Goal: Task Accomplishment & Management: Manage account settings

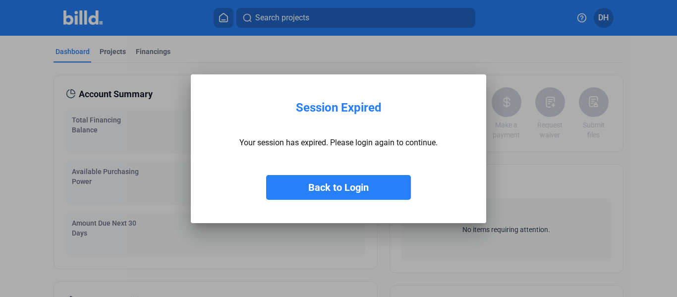
click at [322, 188] on button "Back to Login" at bounding box center [338, 187] width 145 height 25
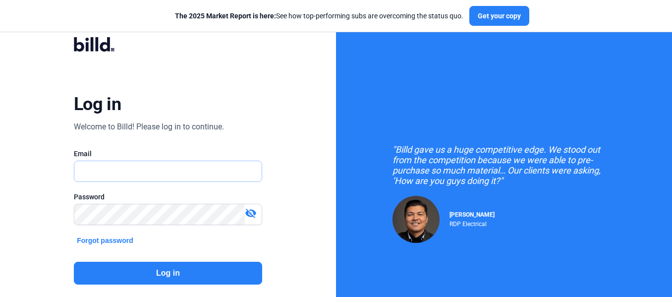
type input "[PERSON_NAME][EMAIL_ADDRESS][DOMAIN_NAME]"
click at [204, 275] on button "Log in" at bounding box center [168, 273] width 188 height 23
